Goal: Task Accomplishment & Management: Use online tool/utility

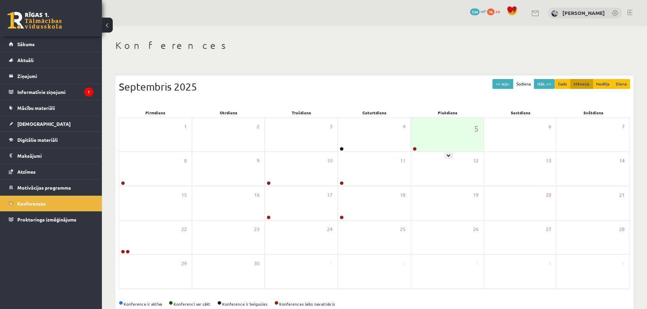
scroll to position [15, 0]
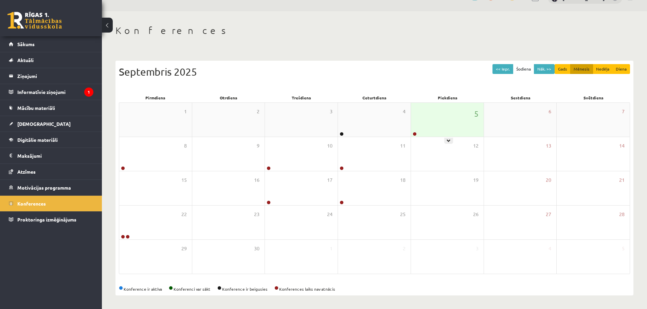
click at [447, 123] on div "5" at bounding box center [447, 120] width 73 height 34
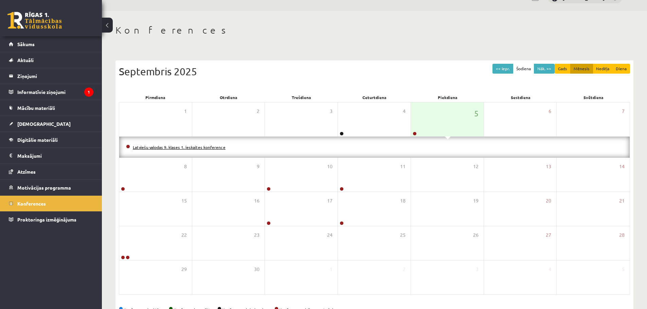
click at [201, 146] on link "Latviešu valodas 9. klases 1. ieskaites konference" at bounding box center [179, 147] width 93 height 5
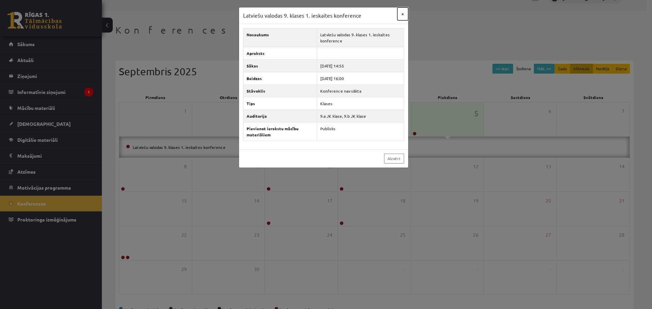
click at [403, 12] on button "×" at bounding box center [402, 13] width 11 height 13
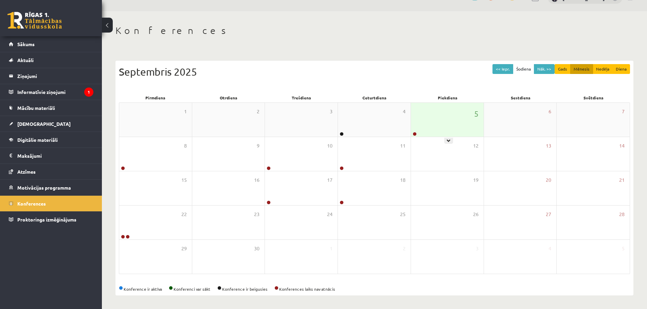
click at [436, 119] on div "5" at bounding box center [447, 120] width 73 height 34
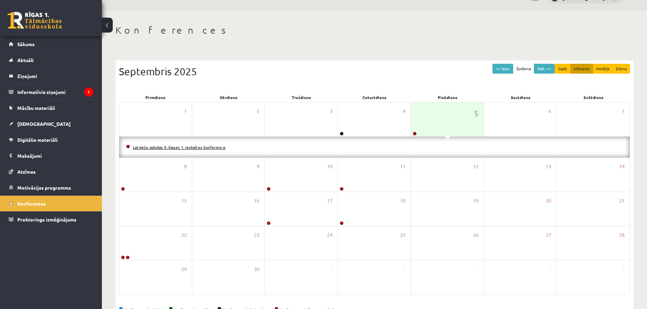
click at [214, 146] on link "Latviešu valodas 9. klases 1. ieskaites konference" at bounding box center [179, 147] width 93 height 5
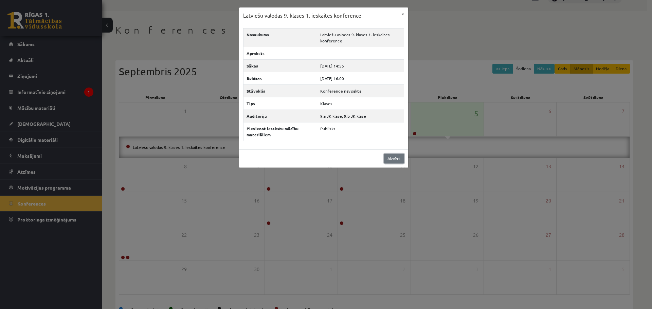
click at [396, 160] on link "Aizvērt" at bounding box center [394, 159] width 20 height 10
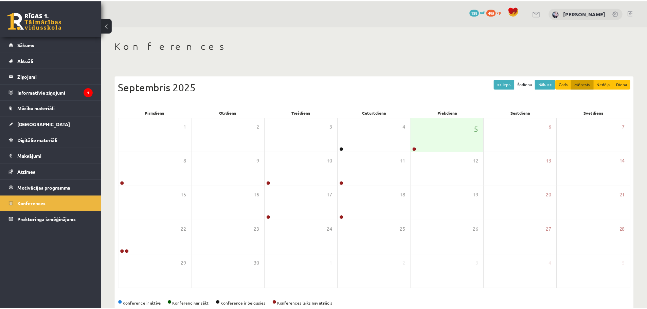
scroll to position [15, 0]
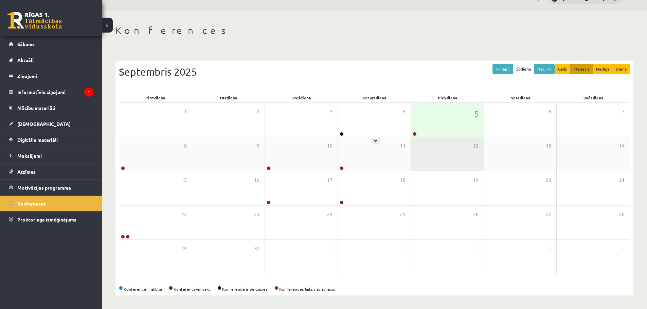
click at [439, 138] on div "12" at bounding box center [447, 154] width 73 height 34
click at [439, 133] on div "5" at bounding box center [447, 120] width 73 height 34
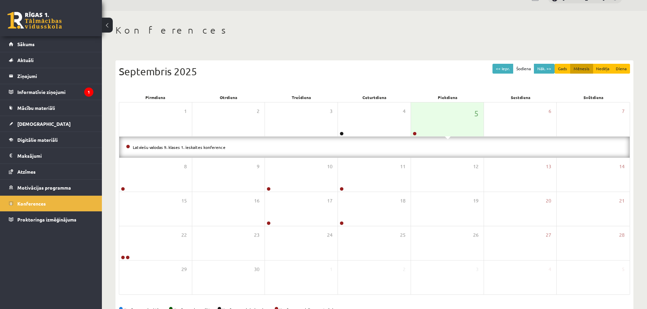
click at [213, 143] on div "Latviešu valodas 9. klases 1. ieskaites konference" at bounding box center [374, 147] width 510 height 21
click at [215, 148] on link "Latviešu valodas 9. klases 1. ieskaites konference" at bounding box center [179, 147] width 93 height 5
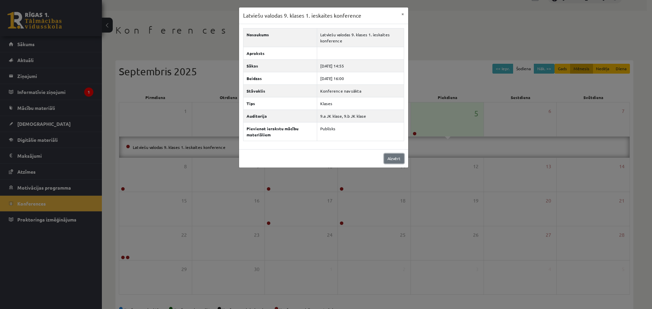
click at [391, 159] on link "Aizvērt" at bounding box center [394, 159] width 20 height 10
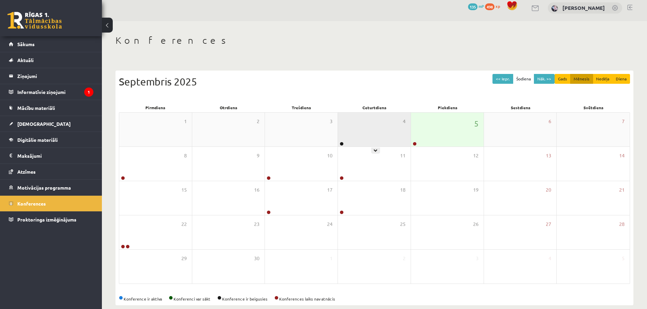
scroll to position [0, 0]
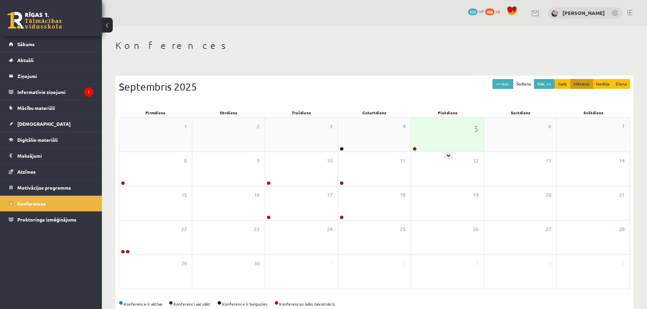
click at [452, 131] on div "5" at bounding box center [447, 135] width 73 height 34
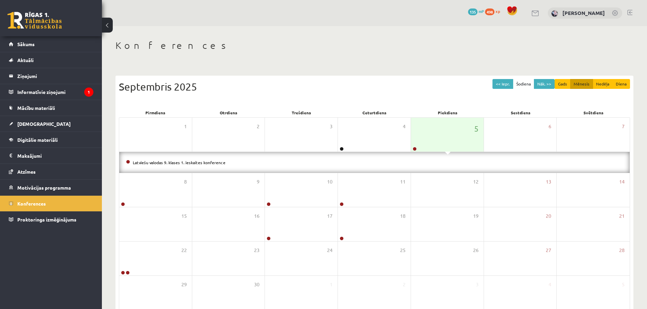
click at [264, 79] on div "Septembris 2025" at bounding box center [374, 86] width 511 height 15
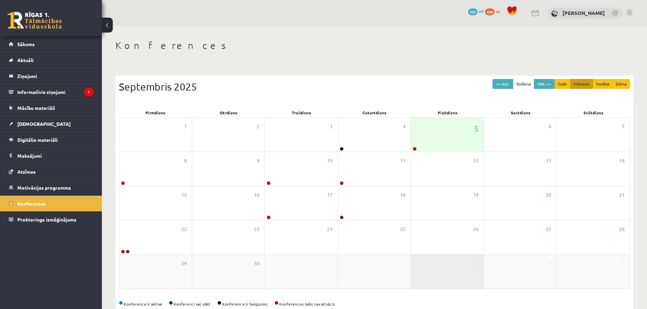
click at [447, 267] on div "3" at bounding box center [447, 272] width 73 height 34
click at [439, 143] on div "5" at bounding box center [447, 135] width 73 height 34
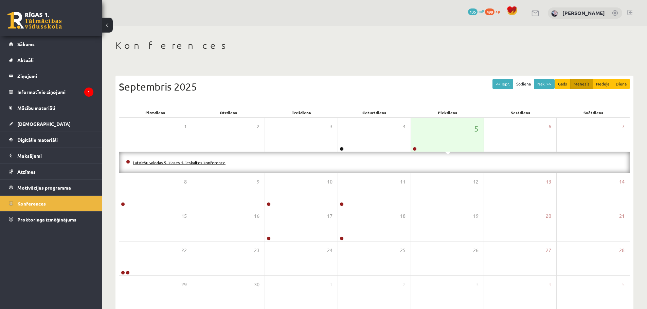
click at [194, 164] on link "Latviešu valodas 9. klases 1. ieskaites konference" at bounding box center [179, 162] width 93 height 5
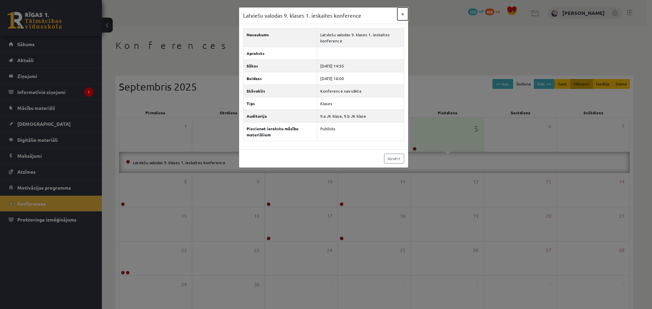
click at [401, 11] on button "×" at bounding box center [402, 13] width 11 height 13
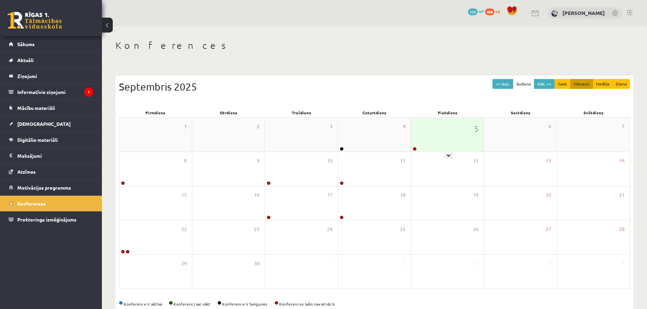
click at [449, 126] on div "5" at bounding box center [447, 135] width 73 height 34
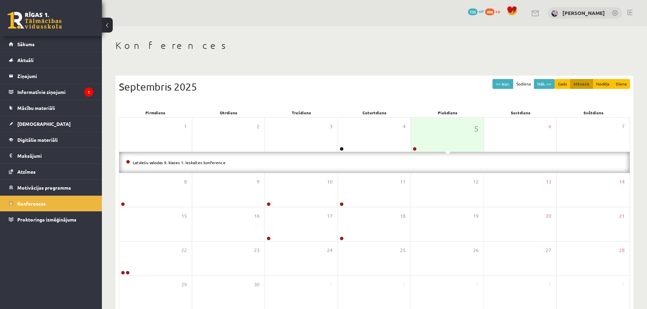
click at [189, 159] on li "Latviešu valodas 9. klases 1. ieskaites konference" at bounding box center [374, 162] width 497 height 7
click at [190, 159] on li "Latviešu valodas 9. klases 1. ieskaites konference" at bounding box center [374, 162] width 497 height 7
click at [175, 163] on link "Latviešu valodas 9. klases 1. ieskaites konference" at bounding box center [179, 162] width 93 height 5
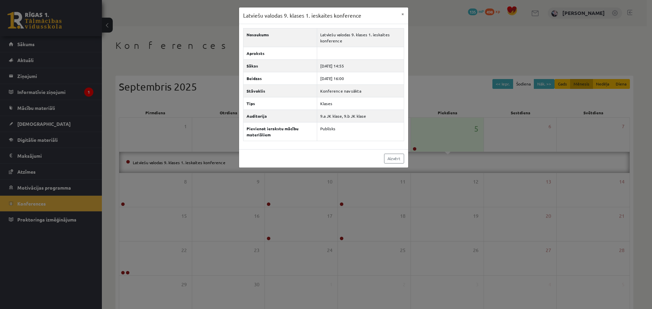
click at [427, 146] on div "Latviešu valodas 9. klases 1. ieskaites konference × Nosaukums Latviešu valodas…" at bounding box center [326, 154] width 652 height 309
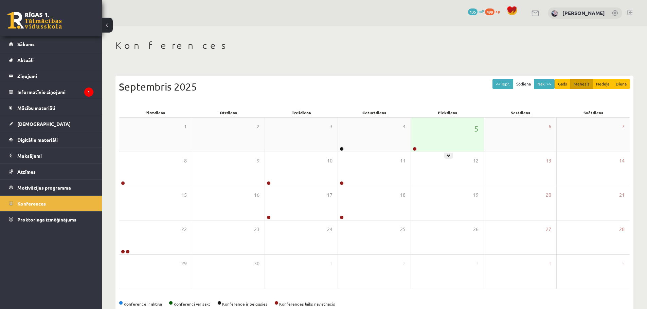
click at [460, 138] on div "5" at bounding box center [447, 135] width 73 height 34
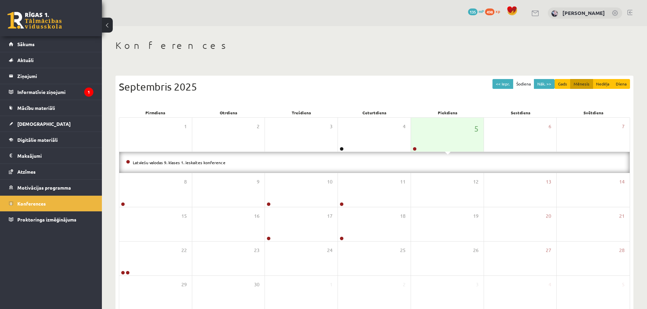
click at [202, 165] on li "Latviešu valodas 9. klases 1. ieskaites konference" at bounding box center [374, 162] width 497 height 7
click at [201, 163] on link "Latviešu valodas 9. klases 1. ieskaites konference" at bounding box center [179, 162] width 93 height 5
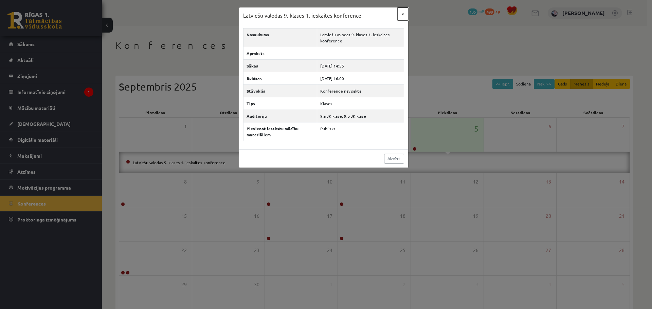
click at [403, 9] on button "×" at bounding box center [402, 13] width 11 height 13
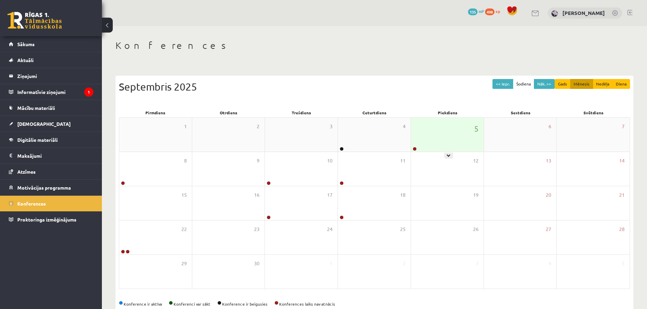
click at [455, 129] on div "5" at bounding box center [447, 135] width 73 height 34
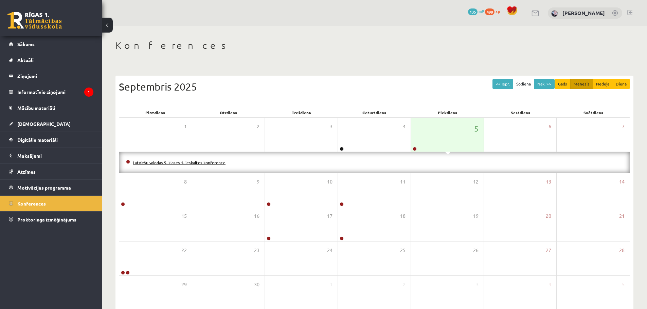
click at [214, 161] on link "Latviešu valodas 9. klases 1. ieskaites konference" at bounding box center [179, 162] width 93 height 5
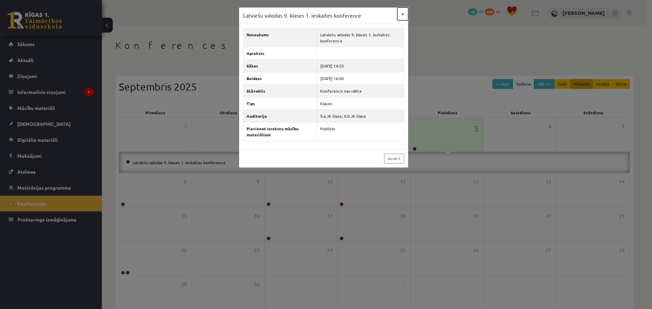
click at [401, 11] on button "×" at bounding box center [402, 13] width 11 height 13
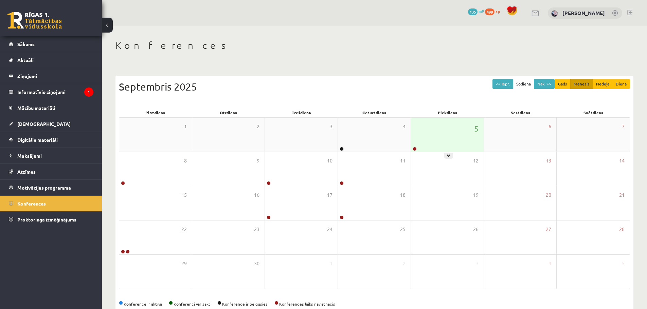
click at [427, 133] on div "5" at bounding box center [447, 135] width 73 height 34
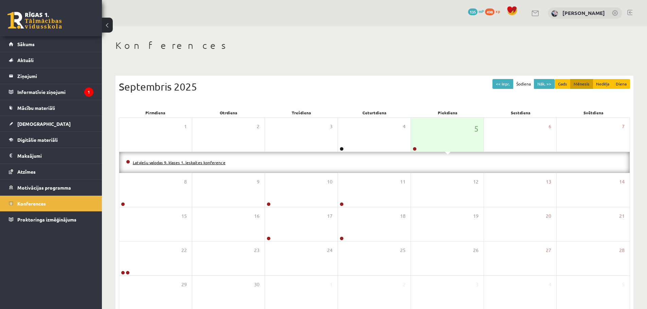
click at [196, 163] on link "Latviešu valodas 9. klases 1. ieskaites konference" at bounding box center [179, 162] width 93 height 5
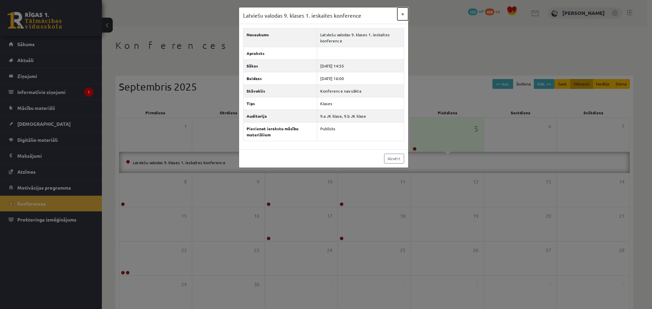
click at [405, 13] on button "×" at bounding box center [402, 13] width 11 height 13
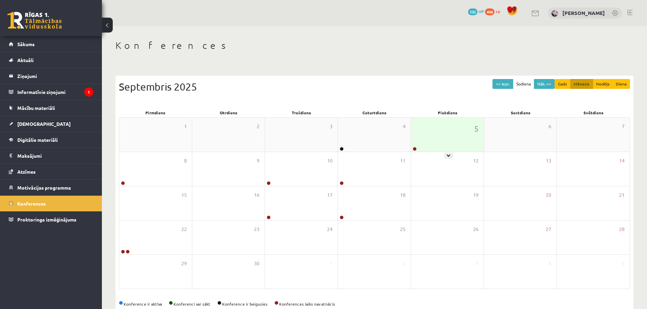
click at [432, 134] on div "5" at bounding box center [447, 135] width 73 height 34
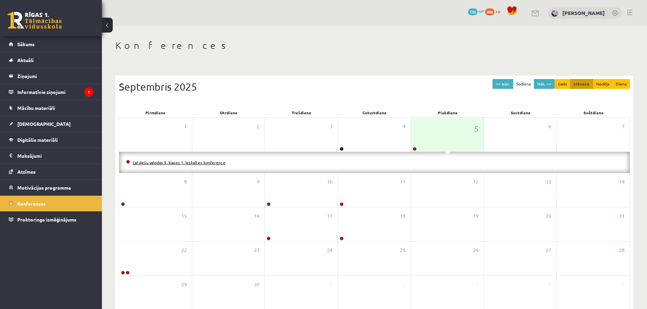
click at [213, 162] on link "Latviešu valodas 9. klases 1. ieskaites konference" at bounding box center [179, 162] width 93 height 5
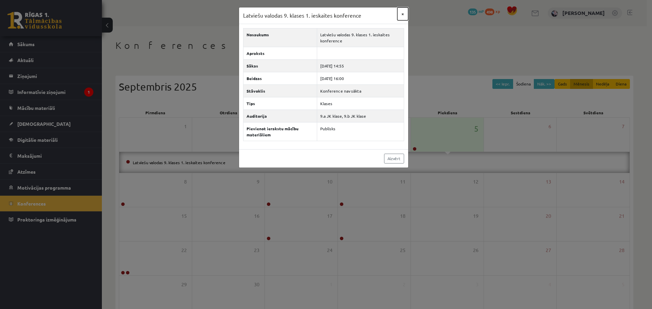
click at [403, 10] on button "×" at bounding box center [402, 13] width 11 height 13
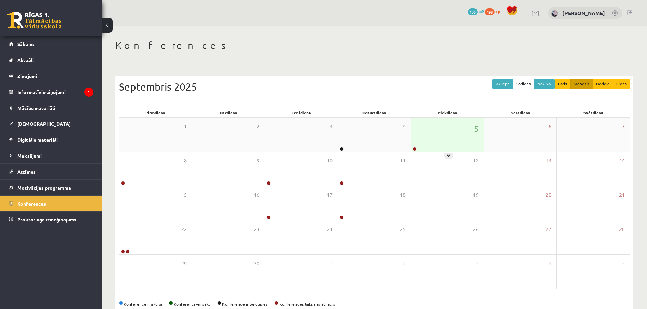
click at [435, 130] on div "5" at bounding box center [447, 135] width 73 height 34
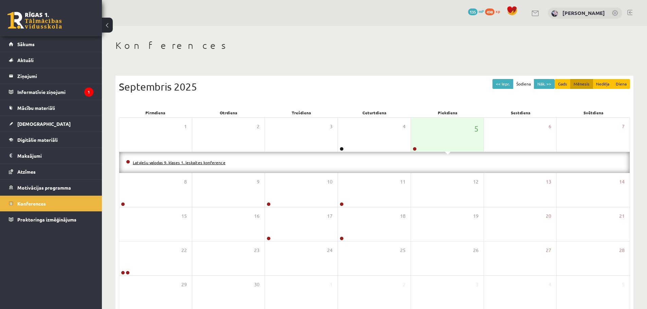
click at [206, 164] on link "Latviešu valodas 9. klases 1. ieskaites konference" at bounding box center [179, 162] width 93 height 5
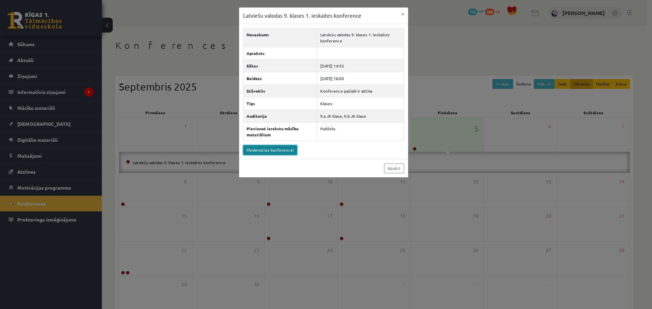
click at [264, 151] on link "Pievienoties konferencei" at bounding box center [270, 150] width 54 height 10
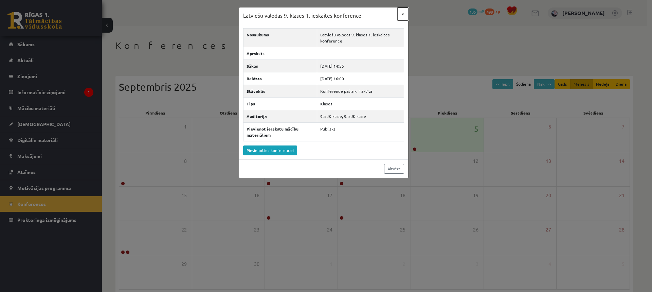
click at [401, 13] on button "×" at bounding box center [402, 13] width 11 height 13
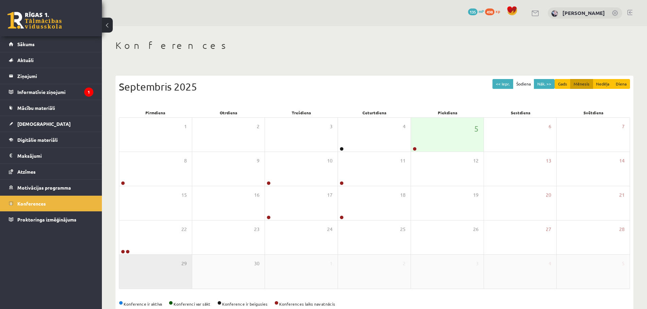
click at [158, 256] on div "29" at bounding box center [155, 272] width 73 height 34
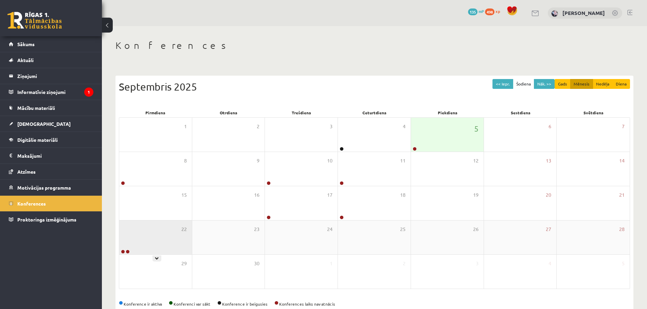
click at [159, 249] on div "22" at bounding box center [155, 238] width 73 height 34
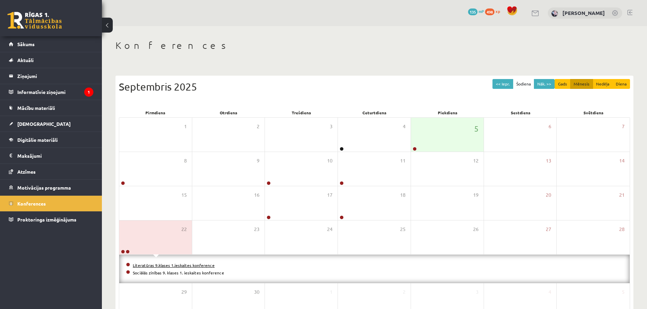
click at [166, 264] on link "Literatūras 9.klases 1.ieskaites konference" at bounding box center [174, 265] width 82 height 5
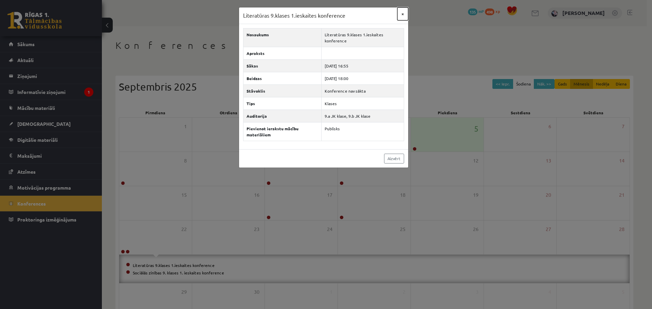
click at [403, 12] on button "×" at bounding box center [402, 13] width 11 height 13
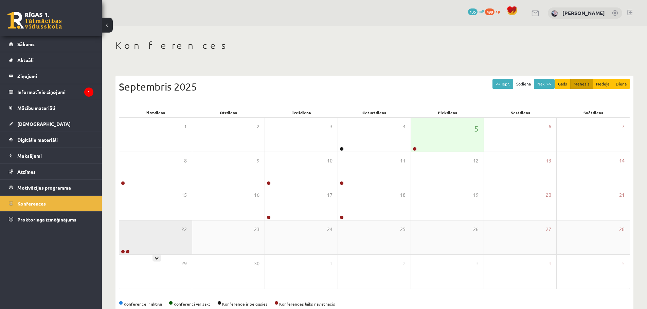
click at [161, 240] on div "22" at bounding box center [155, 238] width 73 height 34
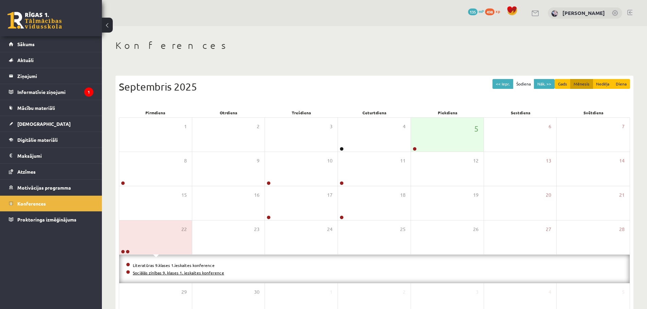
click at [186, 273] on link "Sociālās zinības 9. klases 1. ieskaites konference" at bounding box center [178, 272] width 91 height 5
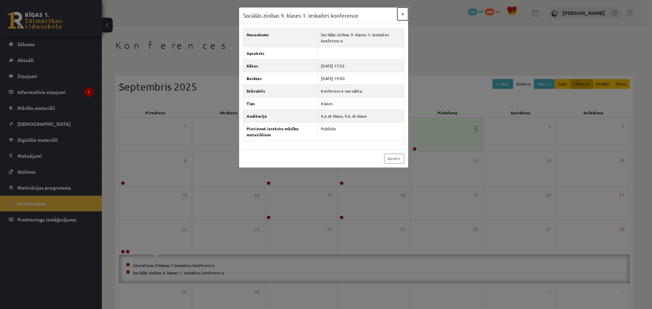
click at [402, 13] on button "×" at bounding box center [402, 13] width 11 height 13
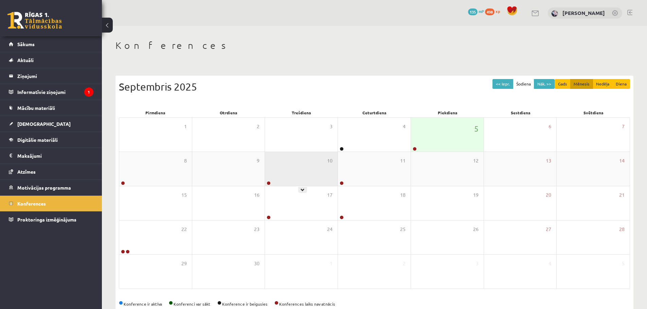
click at [287, 165] on div "10" at bounding box center [301, 169] width 73 height 34
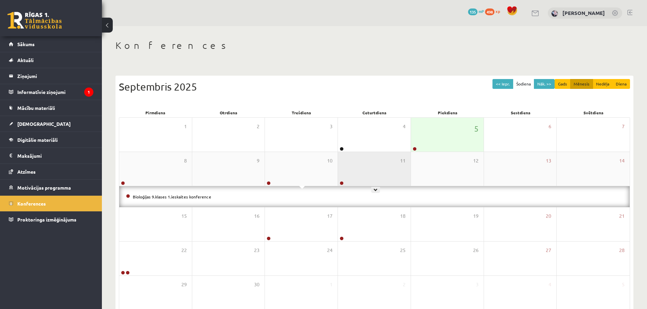
click at [365, 166] on div "11" at bounding box center [374, 169] width 73 height 34
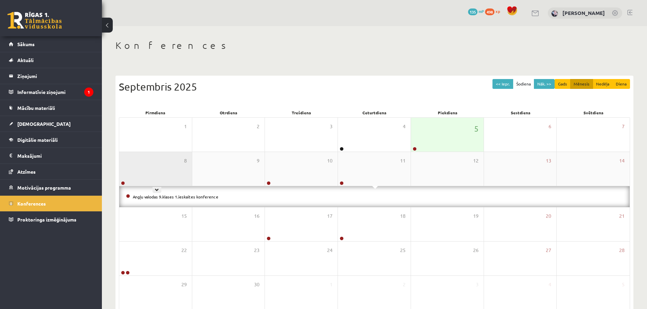
click at [177, 158] on div "8" at bounding box center [155, 169] width 73 height 34
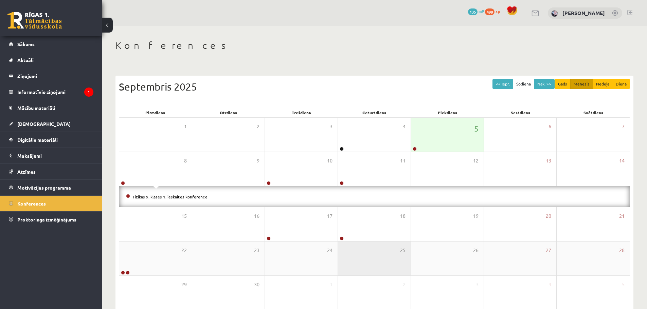
click at [362, 245] on div "25" at bounding box center [374, 259] width 73 height 34
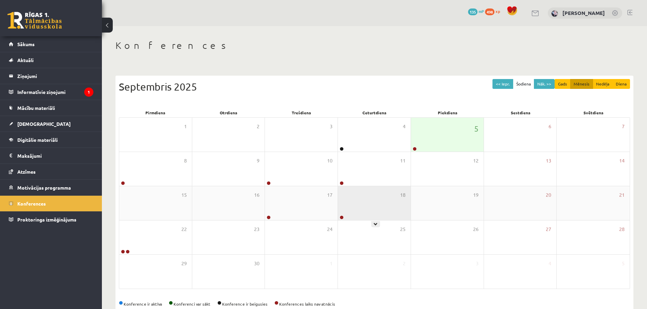
click at [375, 213] on div "18" at bounding box center [374, 203] width 73 height 34
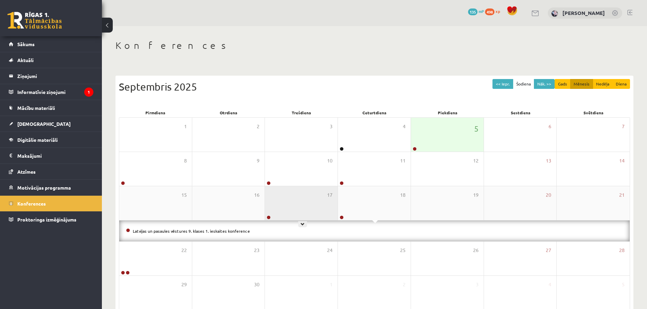
click at [319, 215] on div "17" at bounding box center [301, 203] width 73 height 34
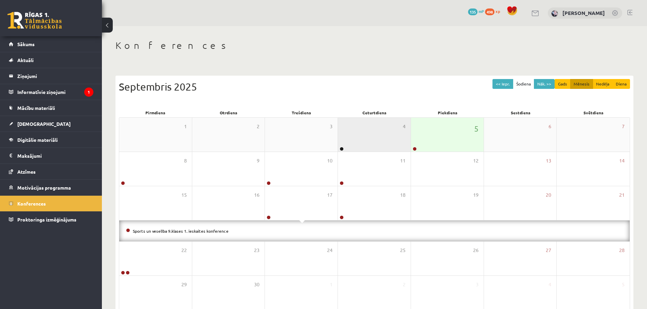
click at [374, 127] on div "4" at bounding box center [374, 135] width 73 height 34
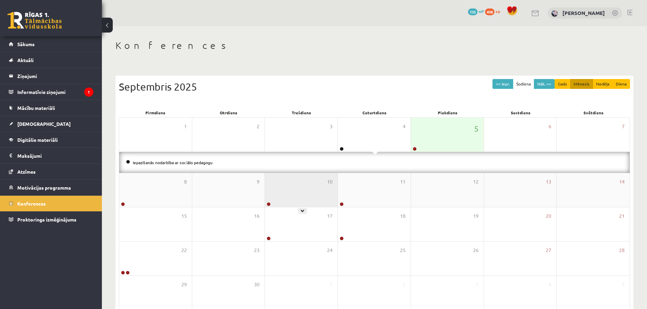
click at [317, 188] on div "10" at bounding box center [301, 190] width 73 height 34
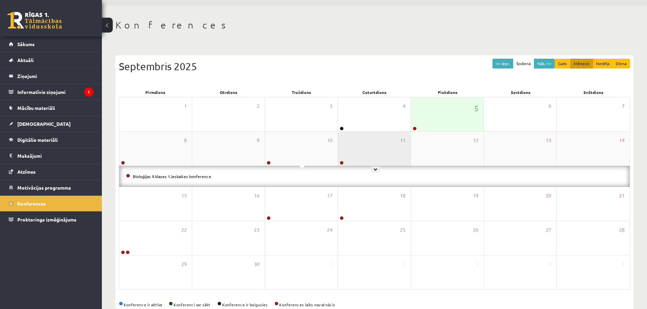
scroll to position [36, 0]
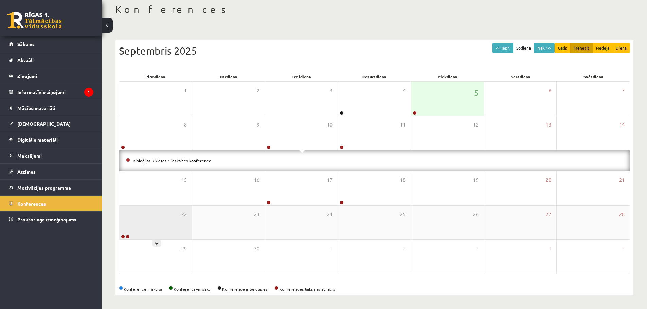
click at [147, 233] on div "22" at bounding box center [155, 223] width 73 height 34
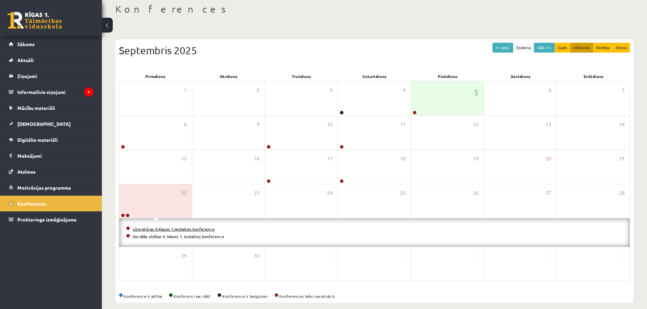
click at [196, 230] on link "Literatūras 9.klases 1.ieskaites konference" at bounding box center [174, 228] width 82 height 5
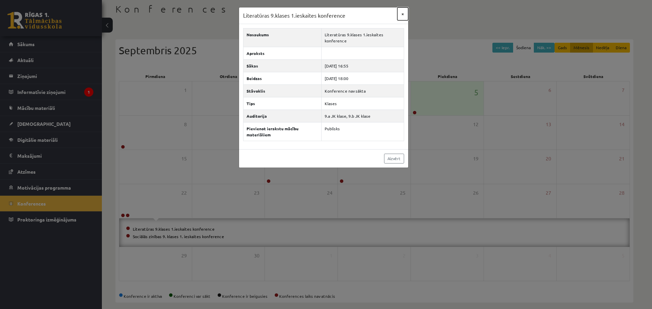
click at [406, 15] on button "×" at bounding box center [402, 13] width 11 height 13
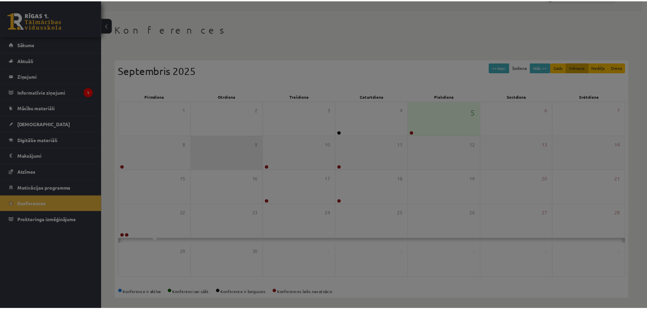
scroll to position [15, 0]
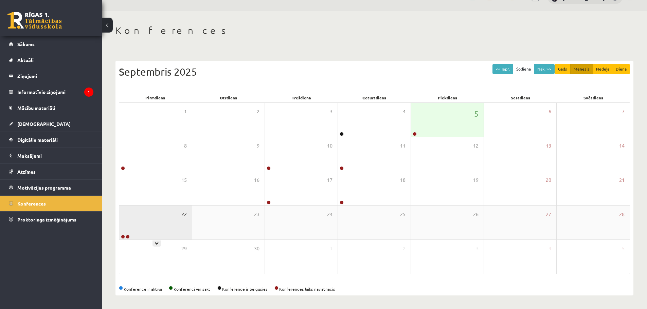
click at [183, 212] on span "22" at bounding box center [183, 214] width 5 height 7
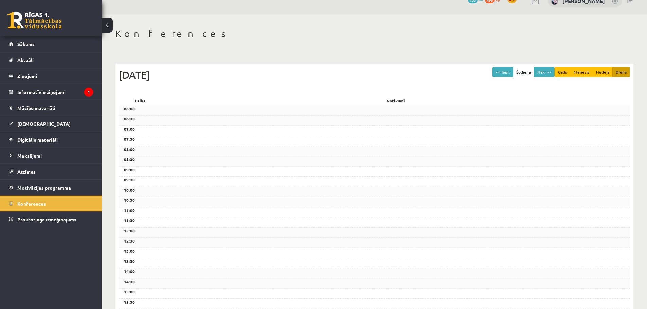
scroll to position [0, 0]
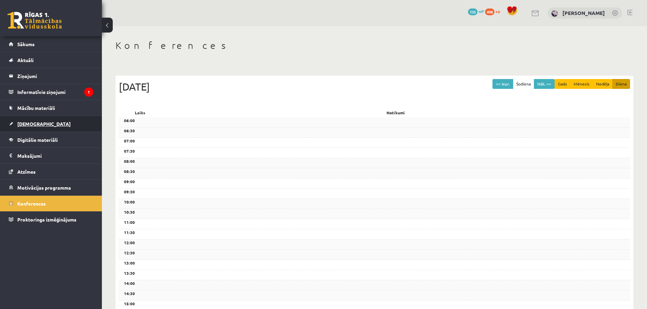
click at [58, 119] on link "[DEMOGRAPHIC_DATA]" at bounding box center [51, 124] width 85 height 16
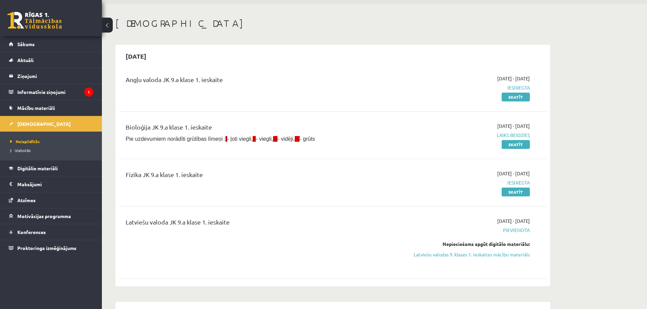
scroll to position [34, 0]
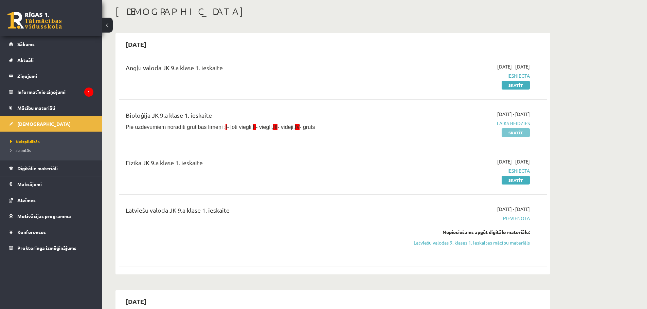
click at [507, 133] on link "Skatīt" at bounding box center [515, 132] width 28 height 9
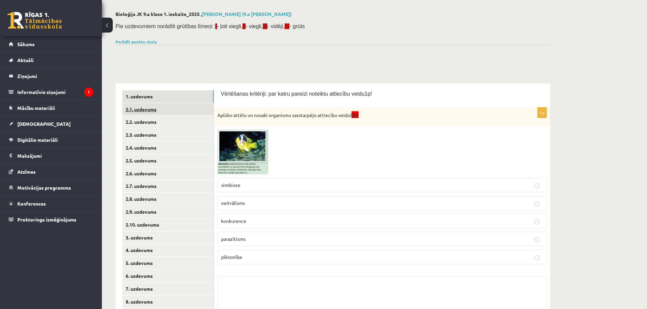
scroll to position [68, 0]
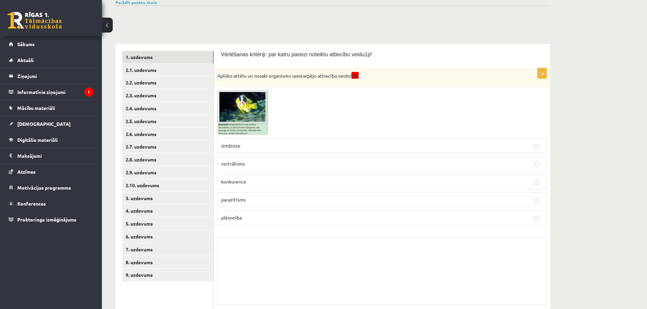
click at [307, 142] on p "simbioze" at bounding box center [382, 145] width 322 height 7
click at [309, 148] on p "simbioze" at bounding box center [382, 145] width 322 height 7
click at [333, 157] on fieldset "simbioze neitrālisms konkurence parazītisms plēsonība" at bounding box center [381, 181] width 329 height 92
click at [332, 167] on p "neitrālisms" at bounding box center [382, 163] width 322 height 7
click at [330, 173] on fieldset "simbioze neitrālisms konkurence parazītisms plēsonība" at bounding box center [381, 181] width 329 height 92
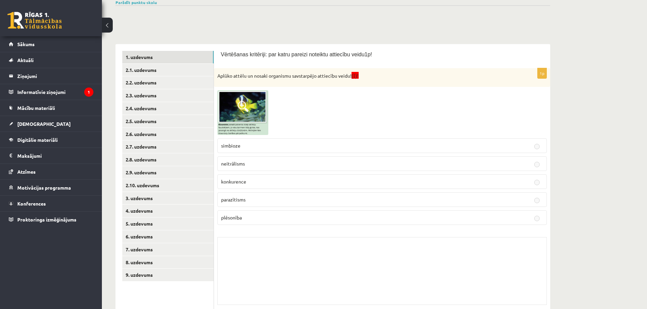
click at [299, 203] on p "parazītisms" at bounding box center [382, 199] width 322 height 7
click at [184, 206] on link "4. uzdevums" at bounding box center [167, 211] width 91 height 13
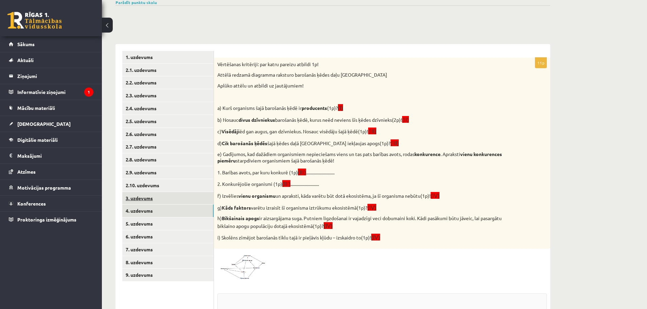
click at [178, 193] on link "3. uzdevums" at bounding box center [167, 198] width 91 height 13
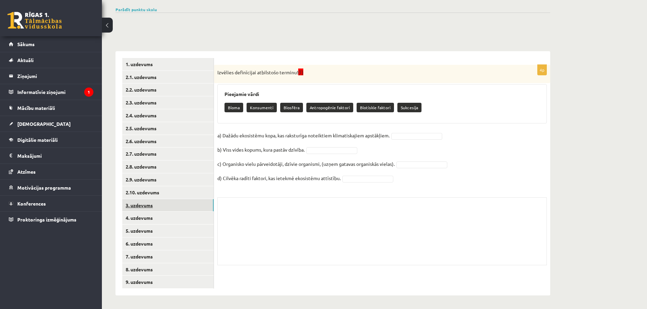
scroll to position [61, 0]
click at [405, 130] on div "4p Izvēlies definīcijai atbilstošo terminu! (I) Pieejamie vārdi Bioma Konsument…" at bounding box center [382, 167] width 336 height 204
click at [405, 132] on fieldset "a) Dažādu ekosistēmu kopa, kas raksturīga noteiktiem klimatiskajiem apstākļiem.…" at bounding box center [381, 158] width 329 height 57
click at [59, 122] on link "[DEMOGRAPHIC_DATA]" at bounding box center [51, 124] width 85 height 16
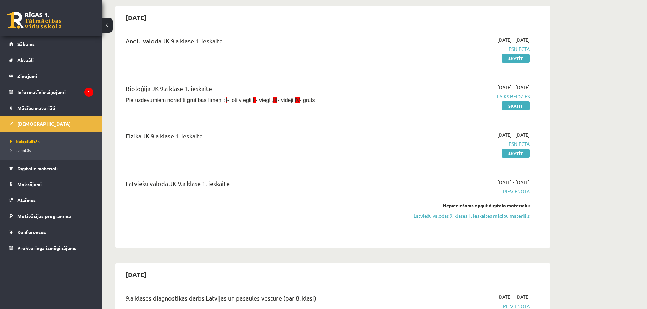
scroll to position [27, 0]
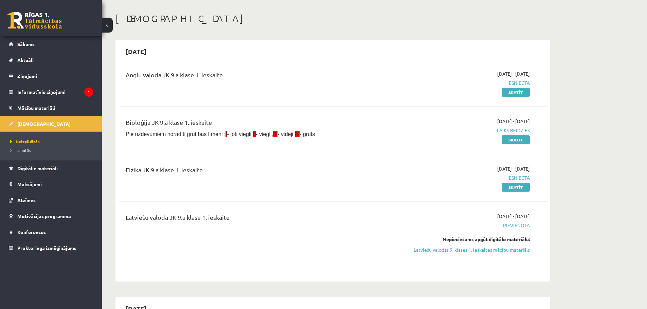
click at [514, 132] on span "Laiks beidzies" at bounding box center [466, 130] width 128 height 7
click at [516, 137] on link "Skatīt" at bounding box center [515, 139] width 28 height 9
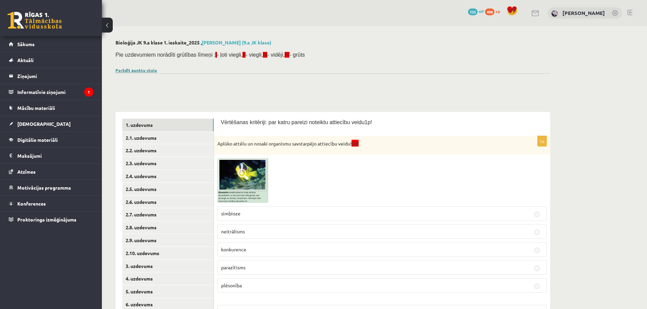
click at [150, 69] on link "Parādīt punktu skalu" at bounding box center [135, 70] width 41 height 5
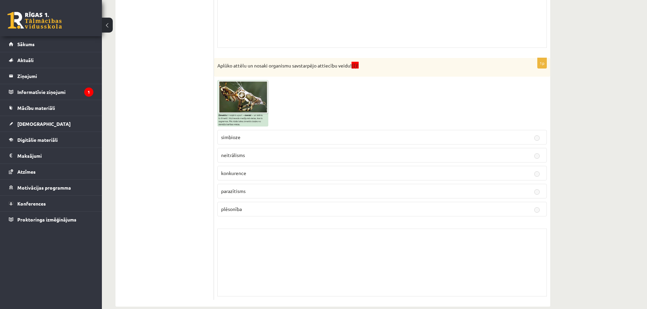
scroll to position [745, 0]
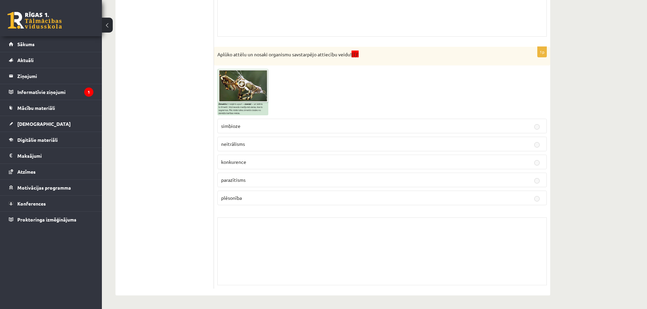
click at [444, 139] on label "neitrālisms" at bounding box center [381, 144] width 329 height 15
click at [423, 178] on p "parazītisms" at bounding box center [382, 180] width 322 height 7
click at [422, 177] on p "parazītisms" at bounding box center [382, 180] width 322 height 7
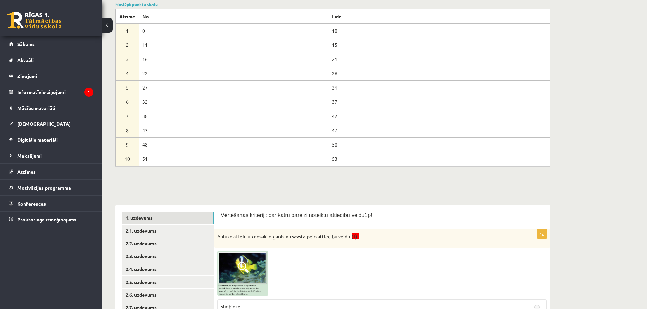
scroll to position [0, 0]
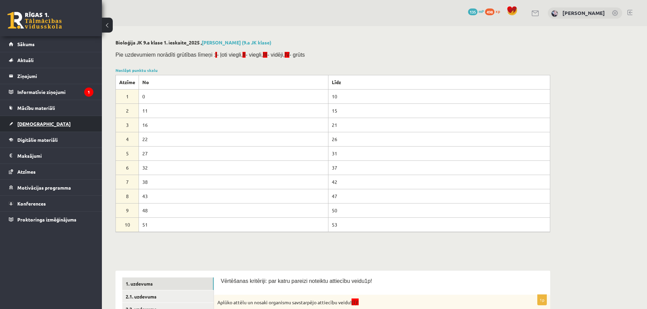
click at [35, 127] on link "[DEMOGRAPHIC_DATA]" at bounding box center [51, 124] width 85 height 16
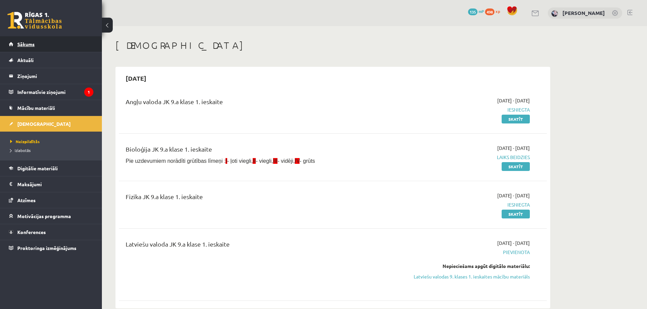
click at [29, 41] on link "Sākums" at bounding box center [51, 44] width 85 height 16
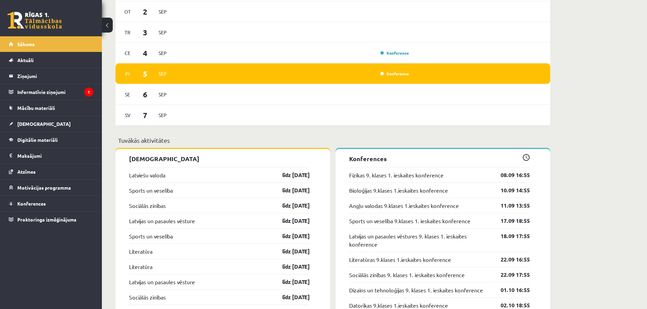
scroll to position [577, 0]
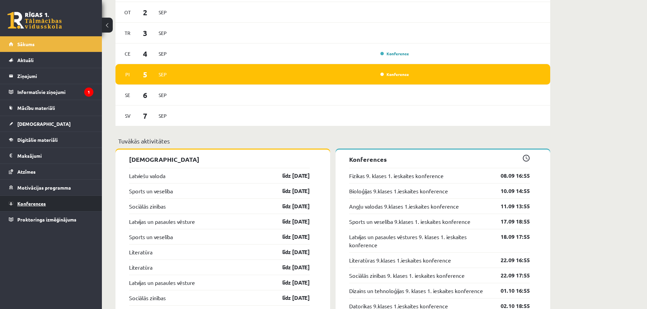
click at [46, 200] on link "Konferences" at bounding box center [51, 204] width 85 height 16
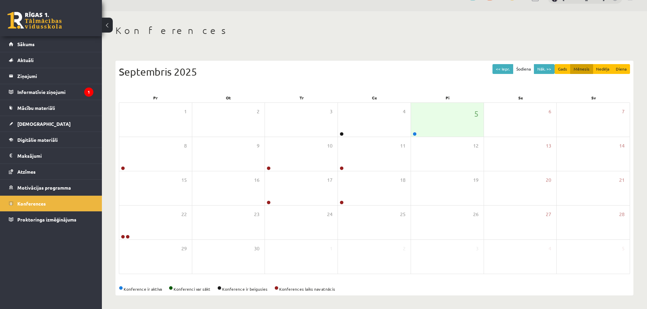
scroll to position [15, 0]
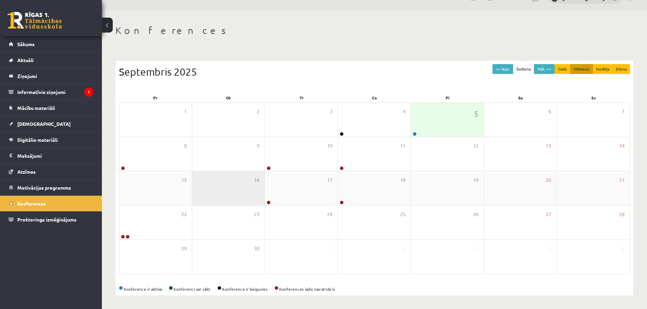
click at [192, 174] on div "16" at bounding box center [228, 188] width 73 height 34
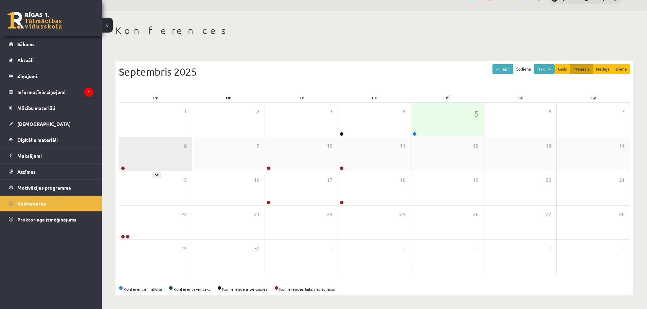
click at [171, 158] on div "8" at bounding box center [155, 154] width 73 height 34
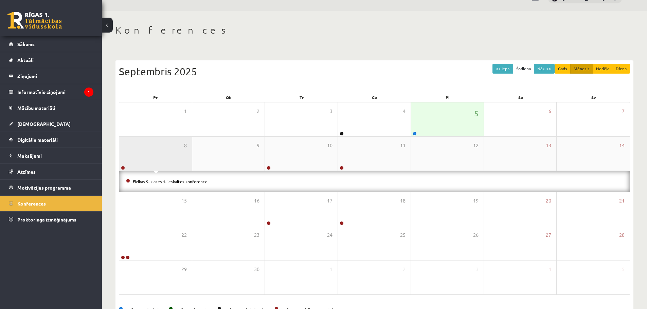
click at [171, 158] on div "8" at bounding box center [155, 154] width 73 height 34
